Goal: Task Accomplishment & Management: Manage account settings

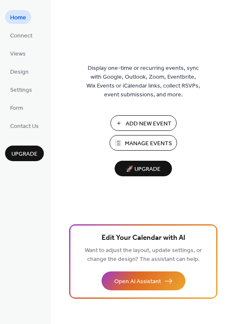
click at [136, 141] on span "Manage Events" at bounding box center [148, 143] width 47 height 9
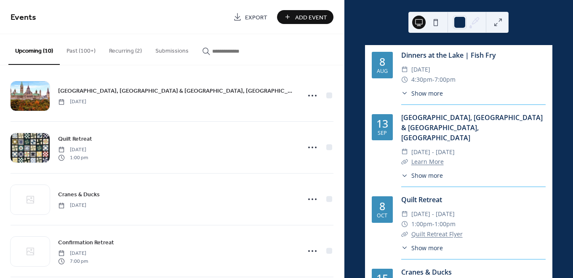
scroll to position [9, 0]
click at [311, 17] on span "Add Event" at bounding box center [311, 17] width 32 height 9
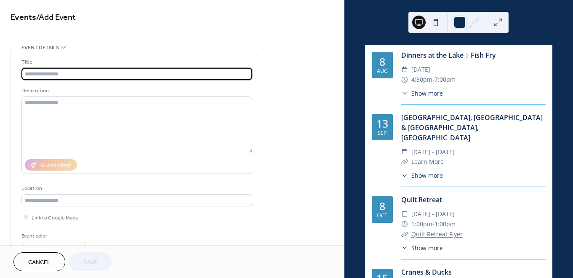
click at [311, 17] on span "Events / Add Event" at bounding box center [172, 17] width 323 height 17
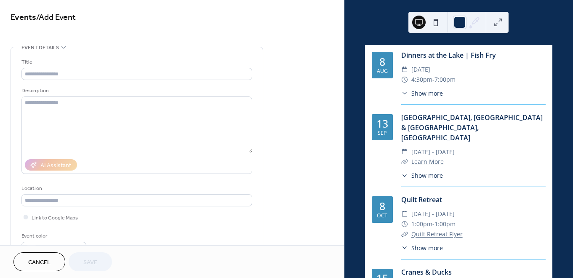
scroll to position [237, 0]
